Goal: Find specific page/section: Find specific page/section

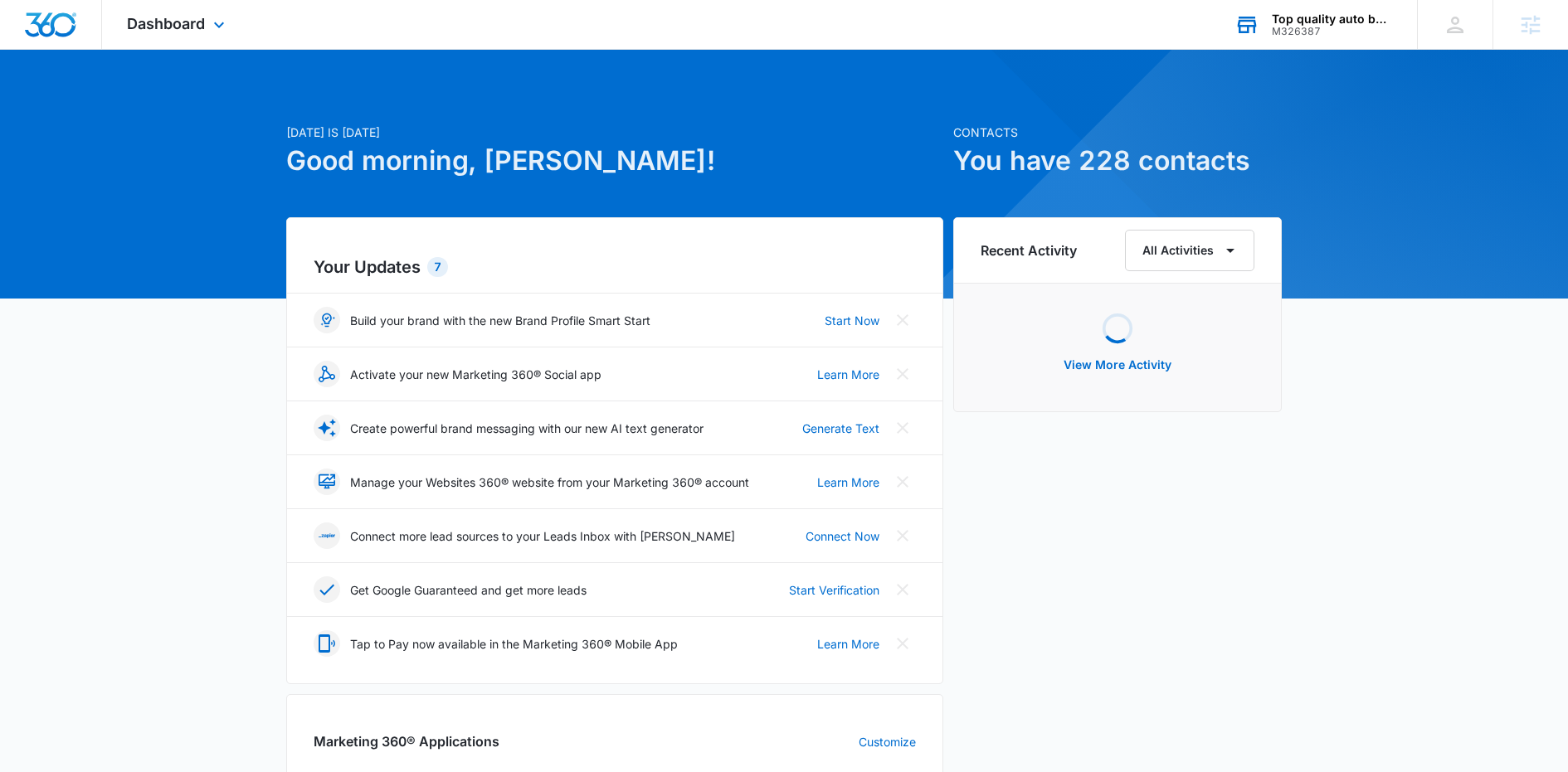
click at [1304, 30] on div "M326387" at bounding box center [1332, 32] width 121 height 12
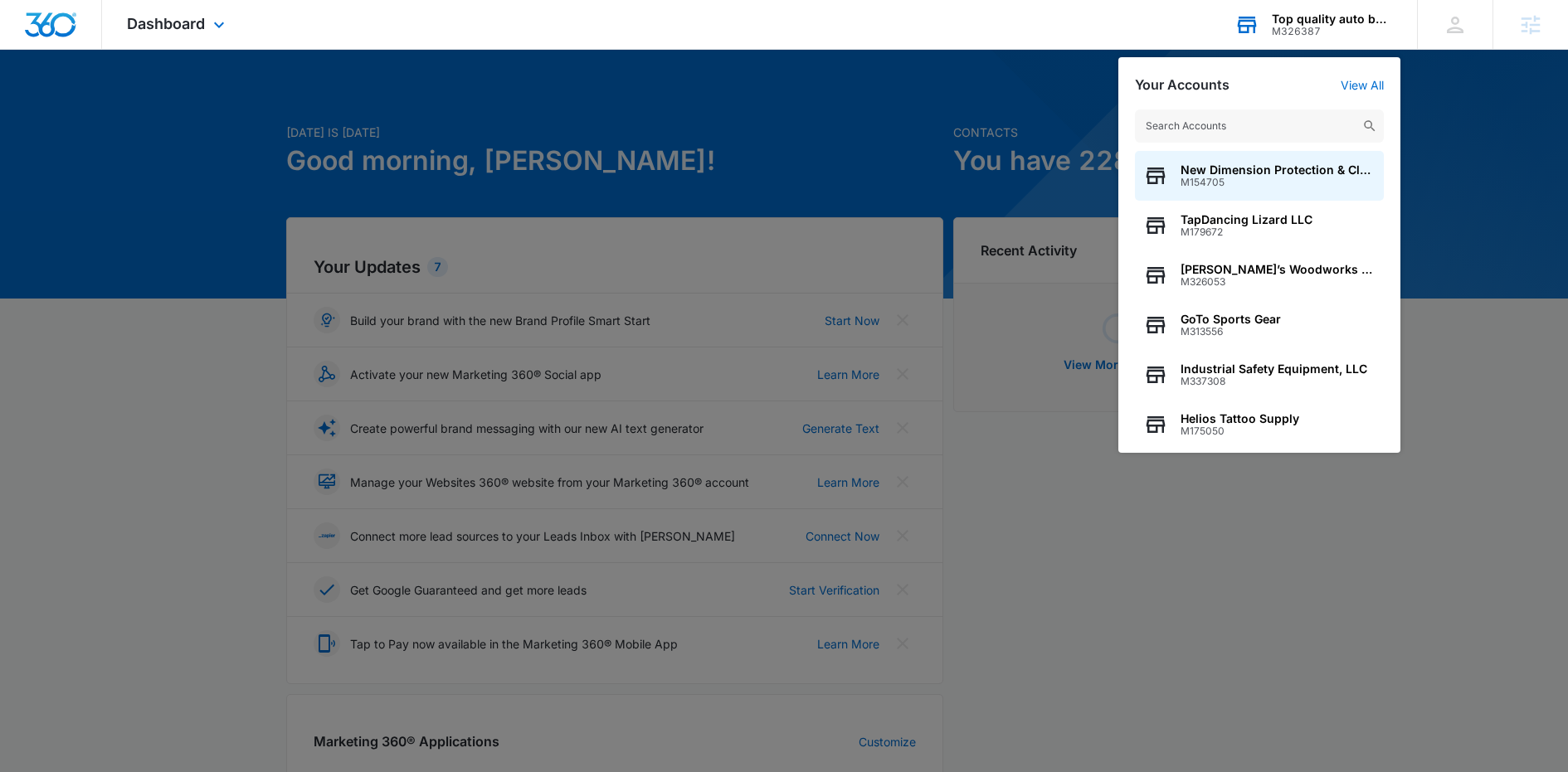
click at [1247, 128] on input "text" at bounding box center [1259, 126] width 248 height 33
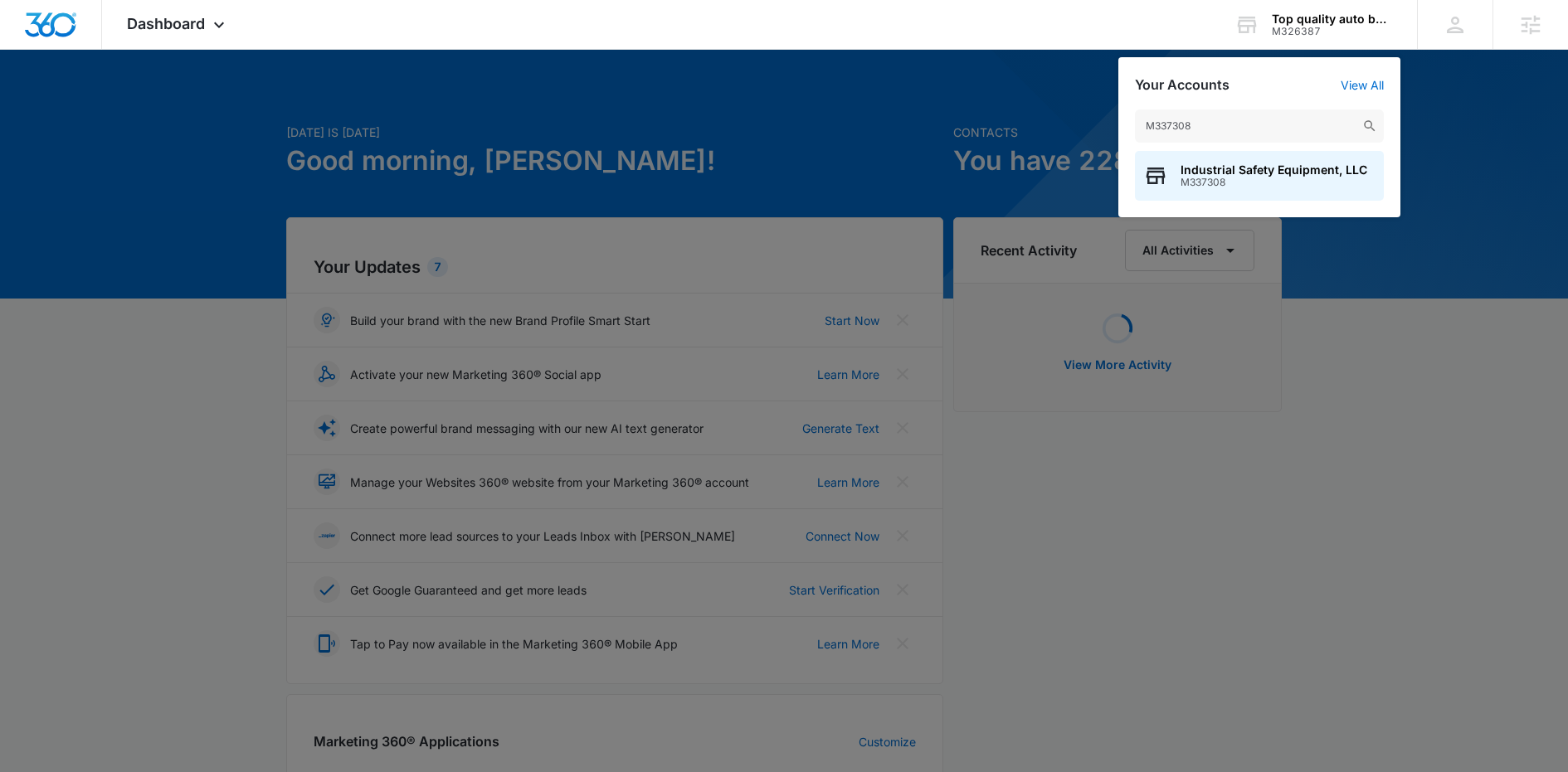
type input "M337308"
click at [1222, 161] on div "Industrial Safety Equipment, LLC M337308" at bounding box center [1259, 176] width 248 height 50
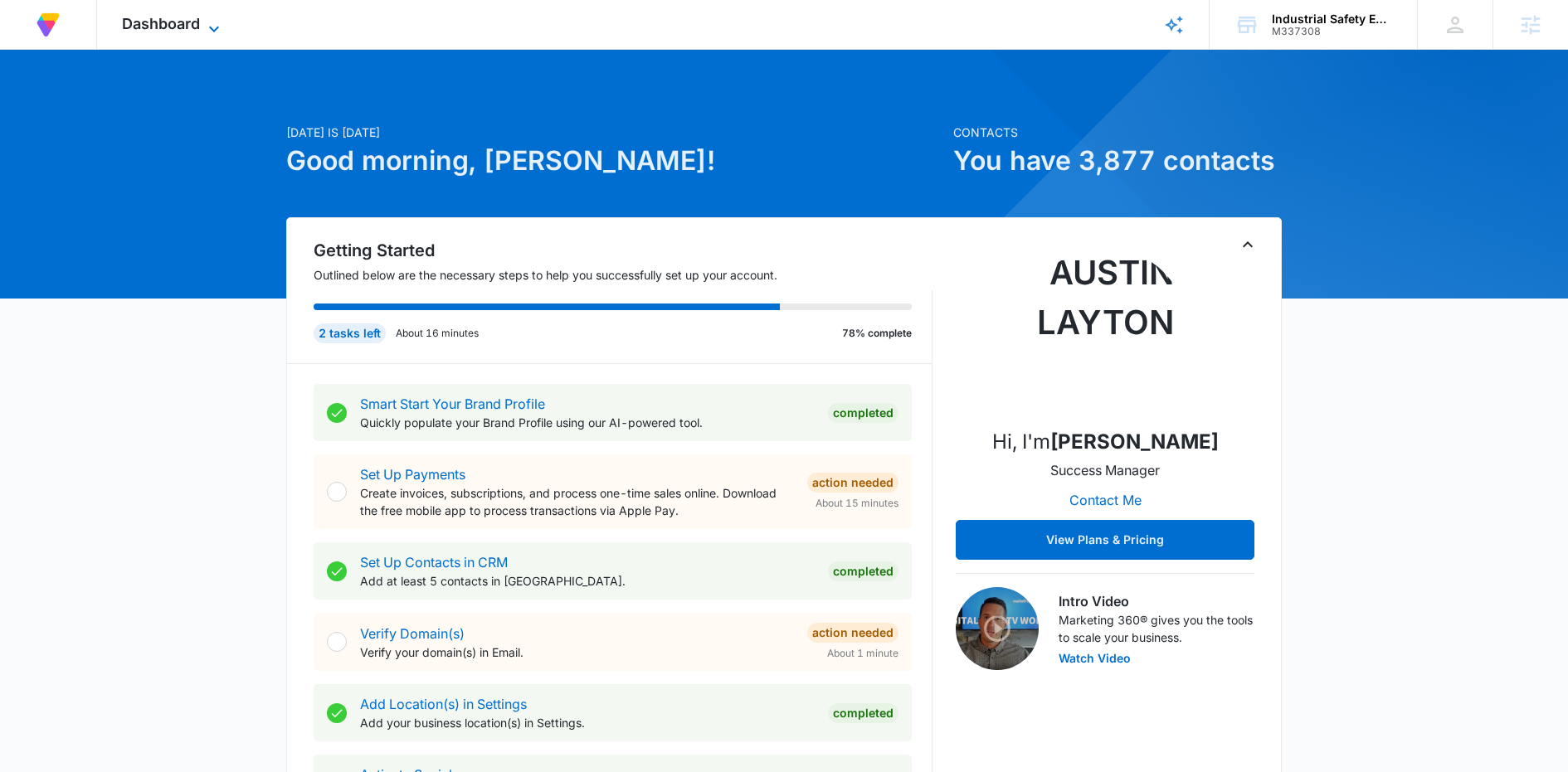
click at [199, 19] on span "Dashboard" at bounding box center [161, 24] width 78 height 17
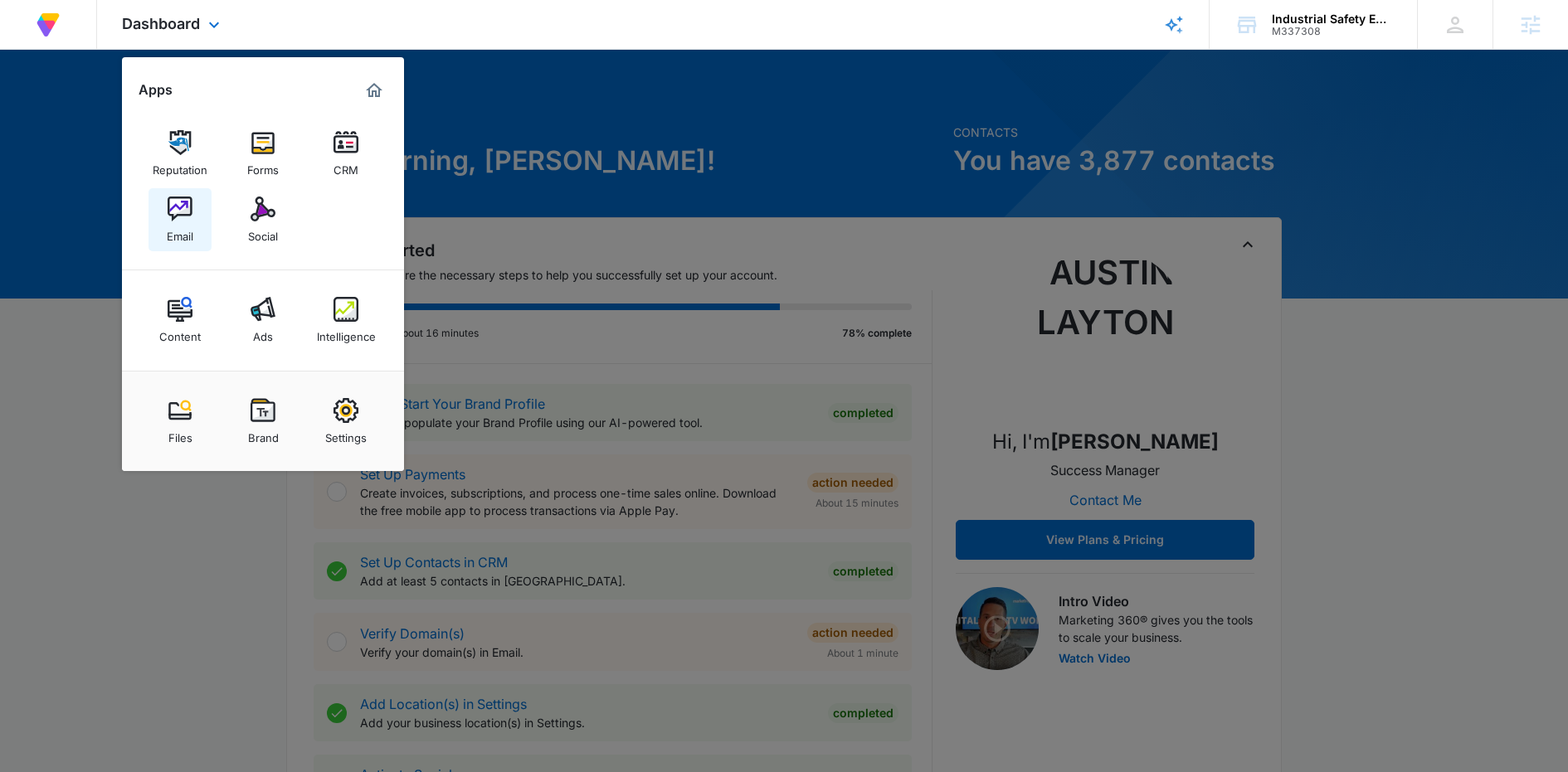
click at [191, 221] on img at bounding box center [180, 209] width 25 height 25
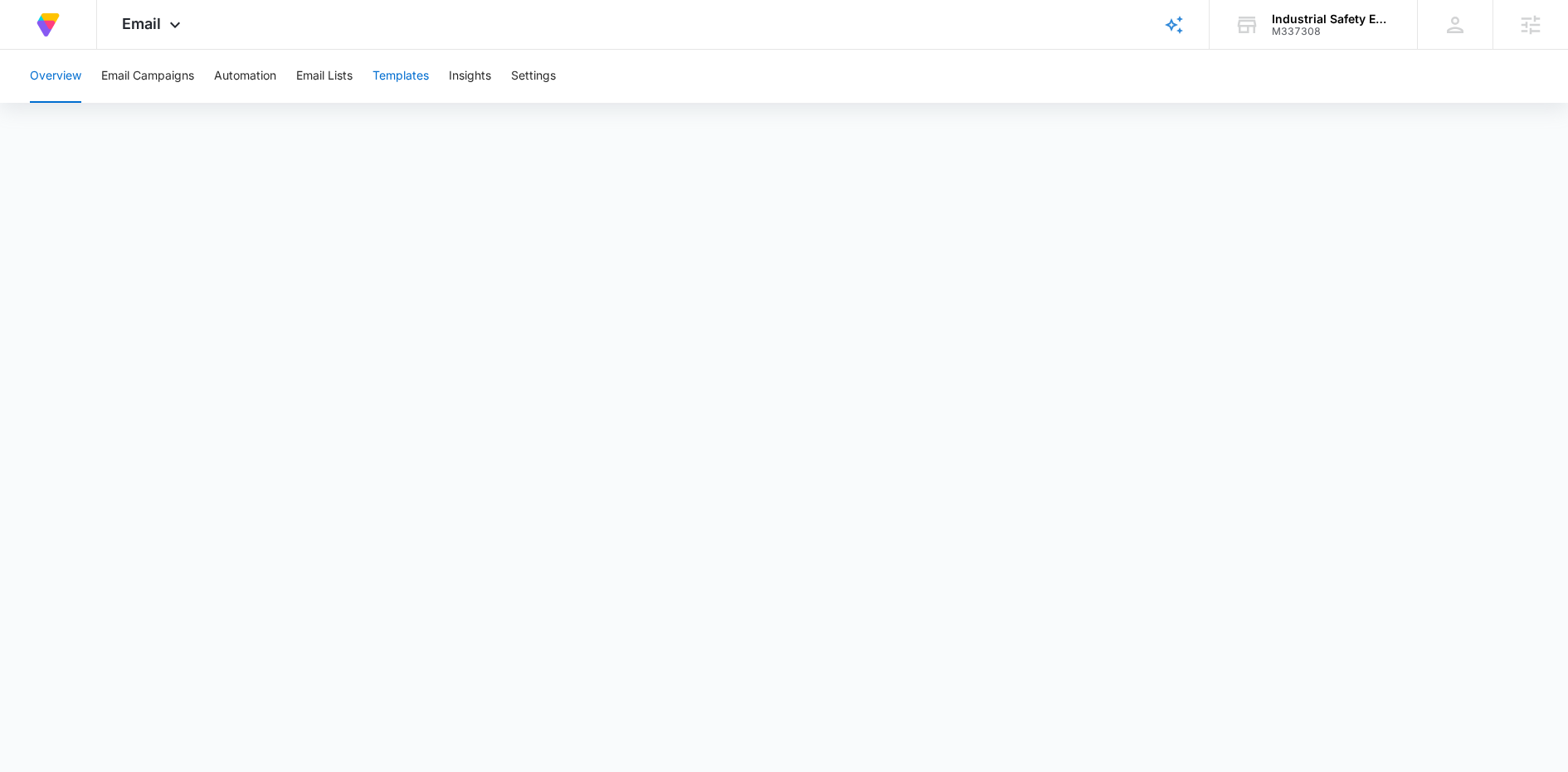
click at [384, 93] on button "Templates" at bounding box center [400, 76] width 57 height 53
